Goal: Task Accomplishment & Management: Complete application form

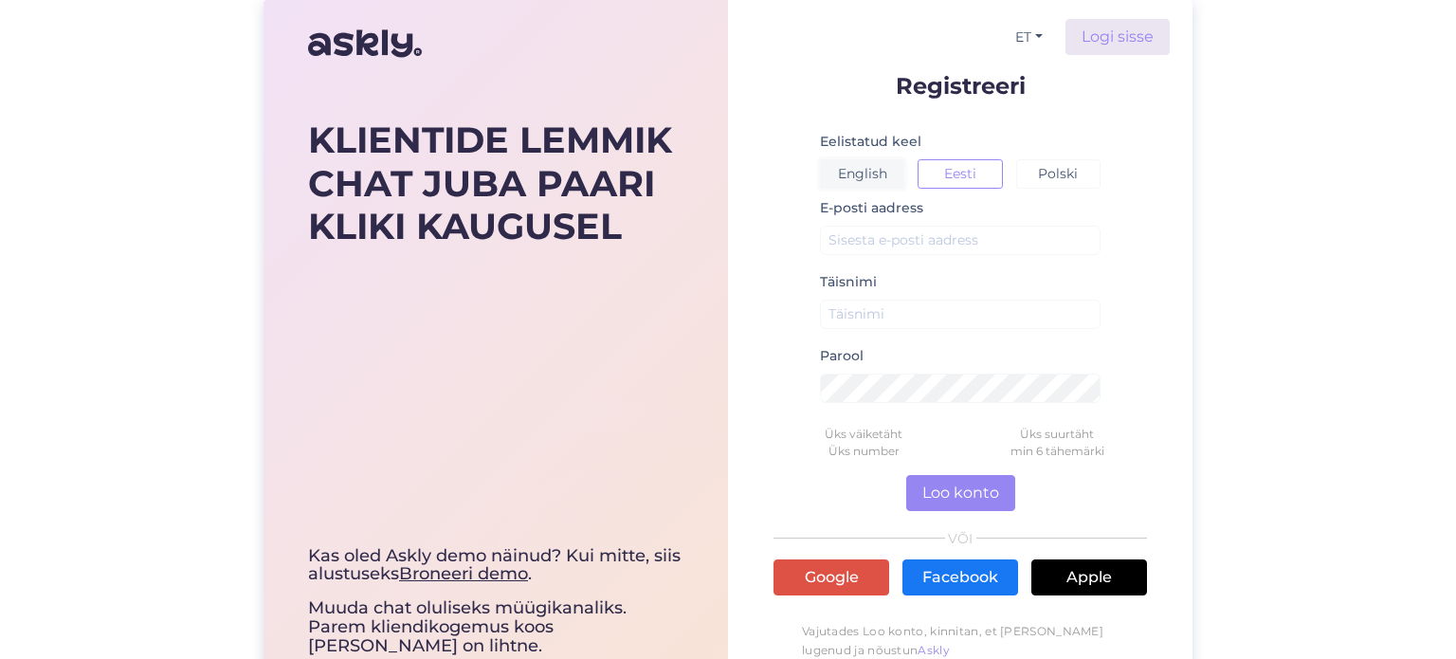
click at [875, 184] on button "English" at bounding box center [862, 173] width 84 height 29
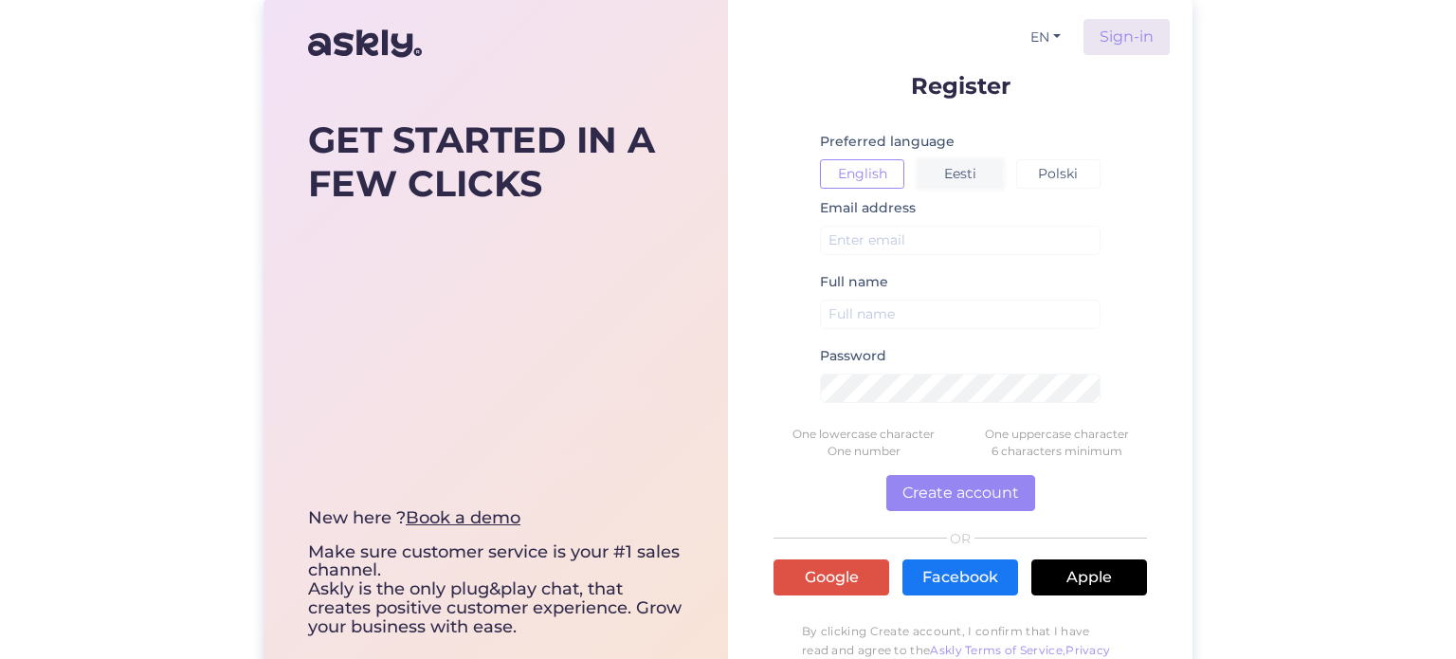
click at [947, 169] on button "Eesti" at bounding box center [960, 173] width 84 height 29
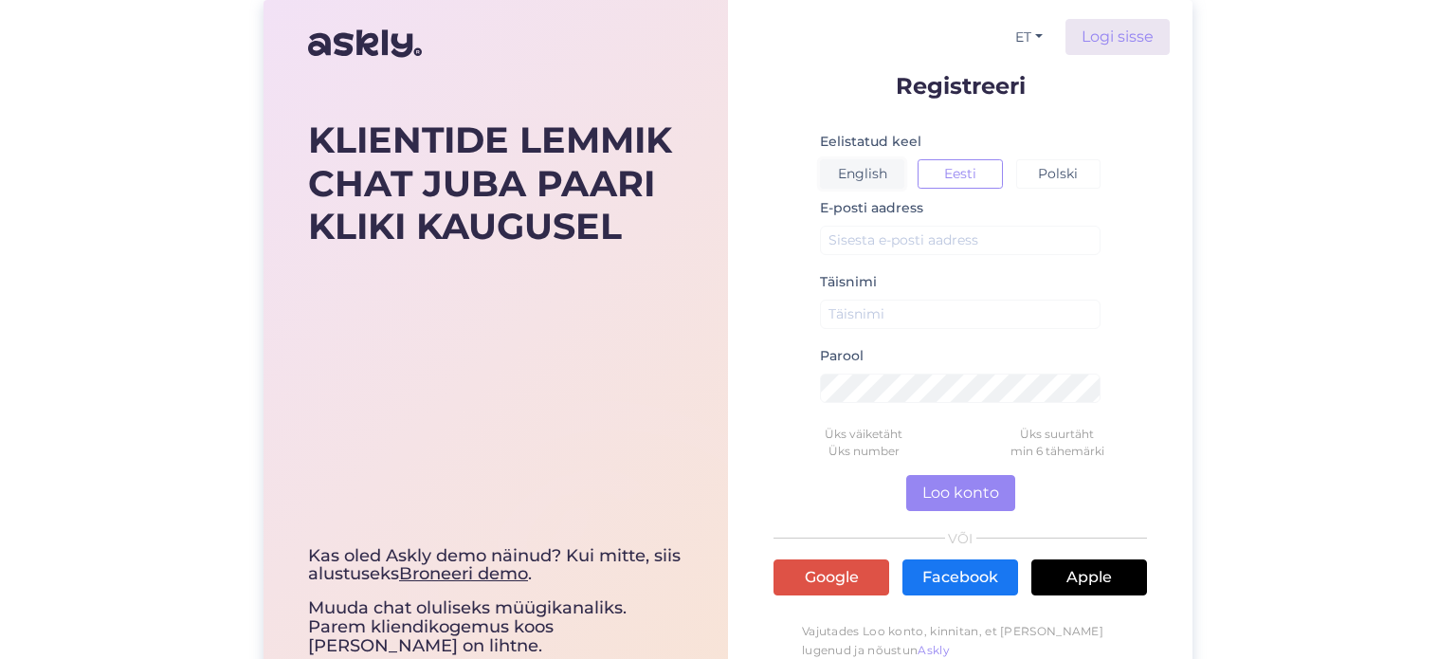
click at [879, 181] on button "English" at bounding box center [862, 173] width 84 height 29
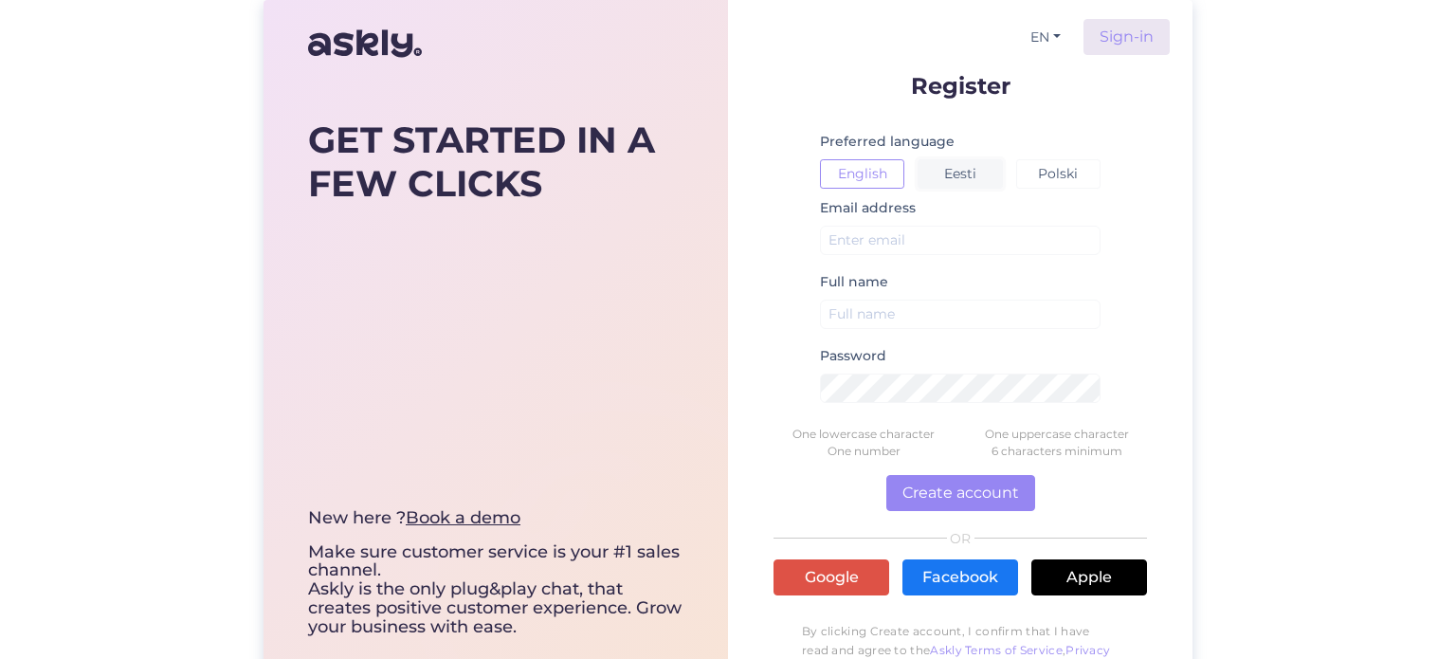
click at [922, 162] on button "Eesti" at bounding box center [960, 173] width 84 height 29
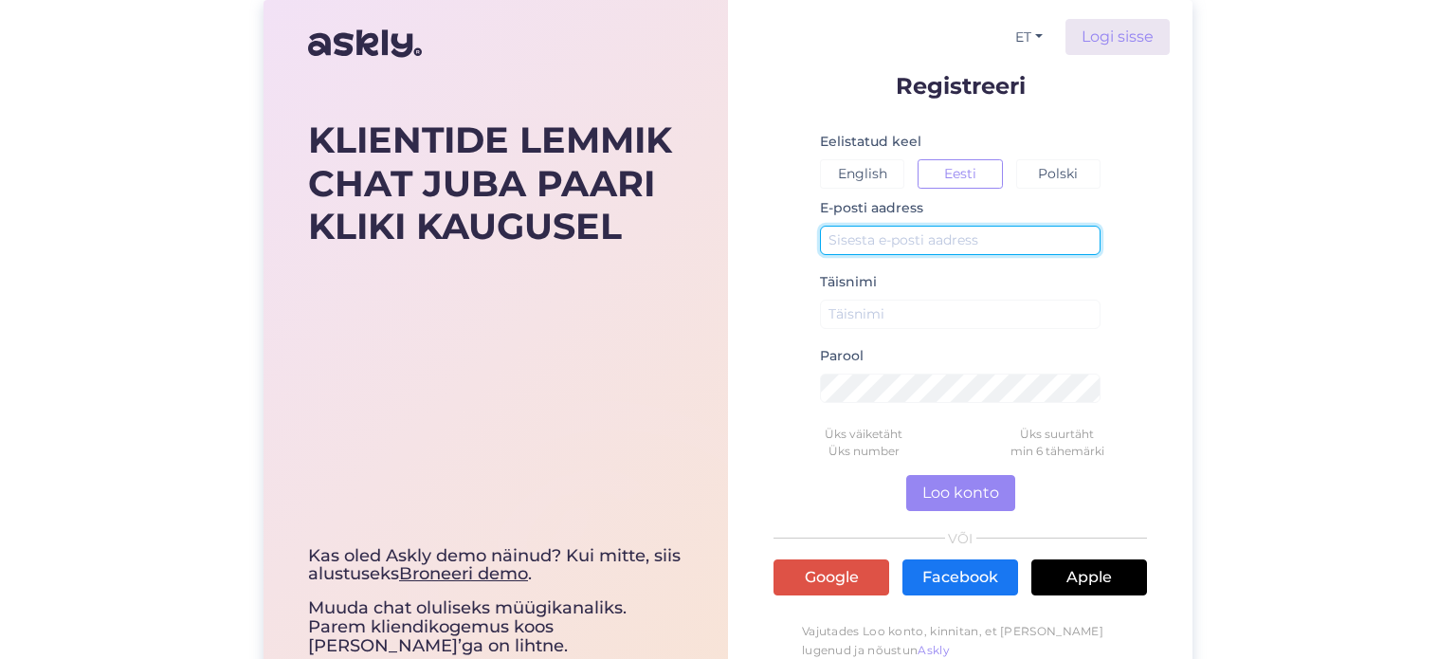
click at [952, 249] on input "text" at bounding box center [960, 240] width 281 height 29
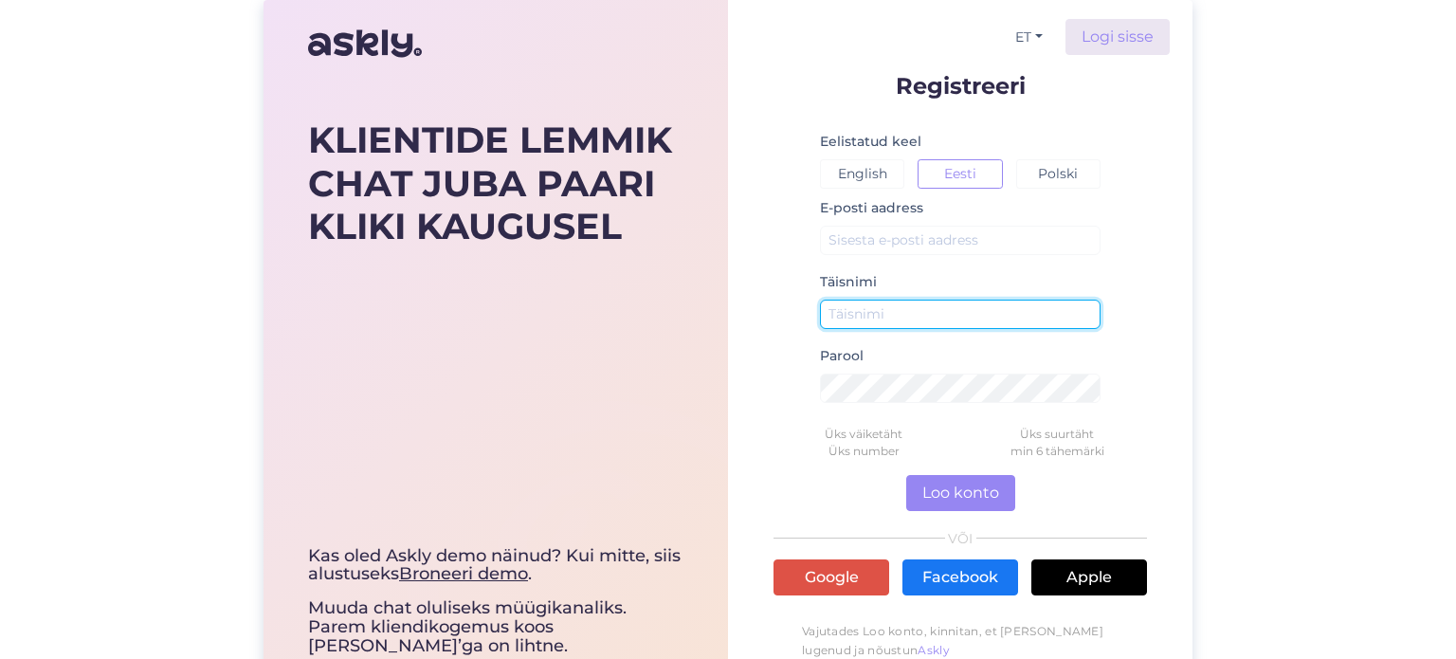
click at [956, 309] on input "text" at bounding box center [960, 314] width 281 height 29
click at [956, 414] on small at bounding box center [960, 412] width 281 height 11
